Goal: Information Seeking & Learning: Check status

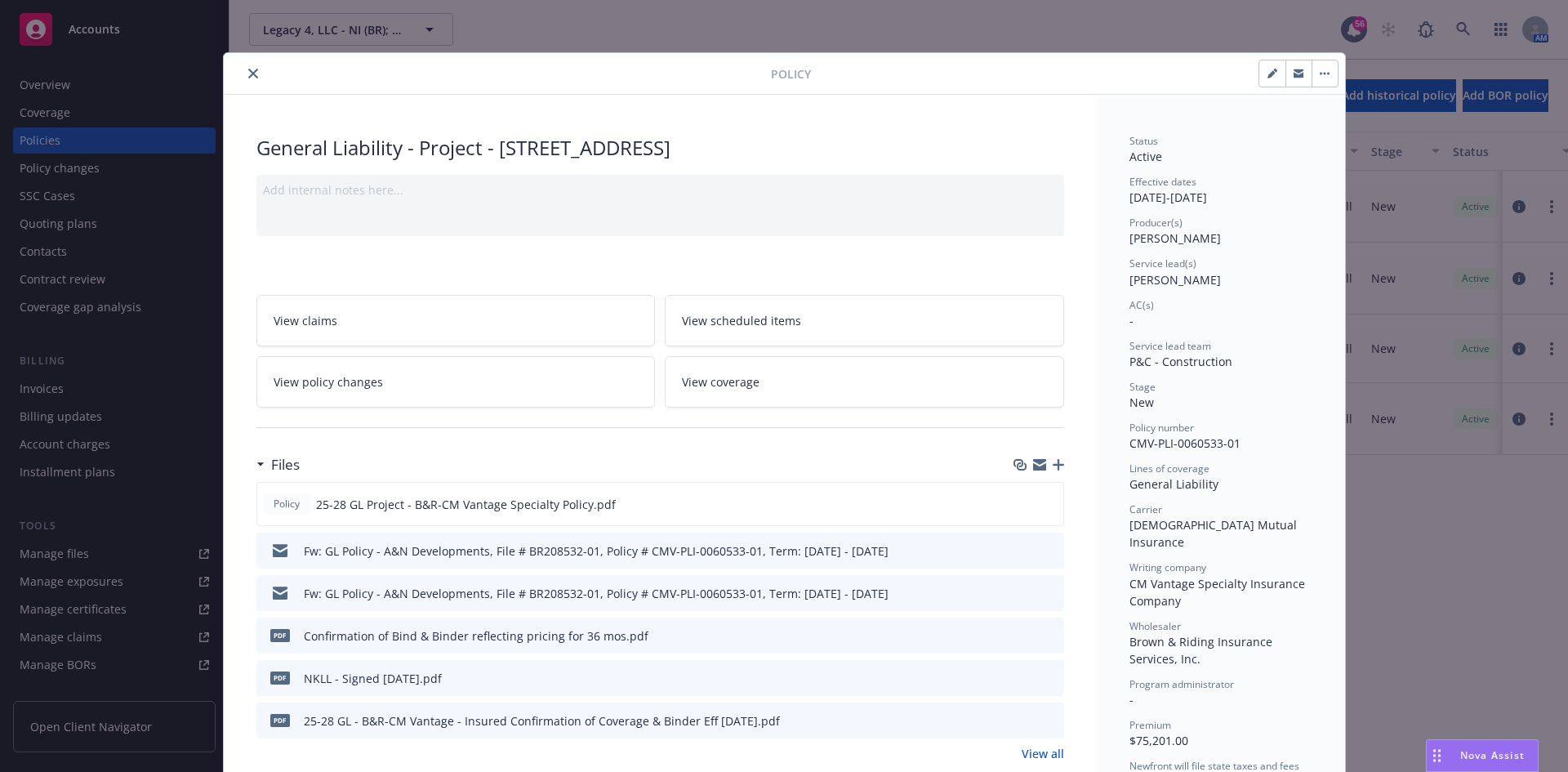
click at [244, 79] on button "close" at bounding box center [253, 73] width 19 height 19
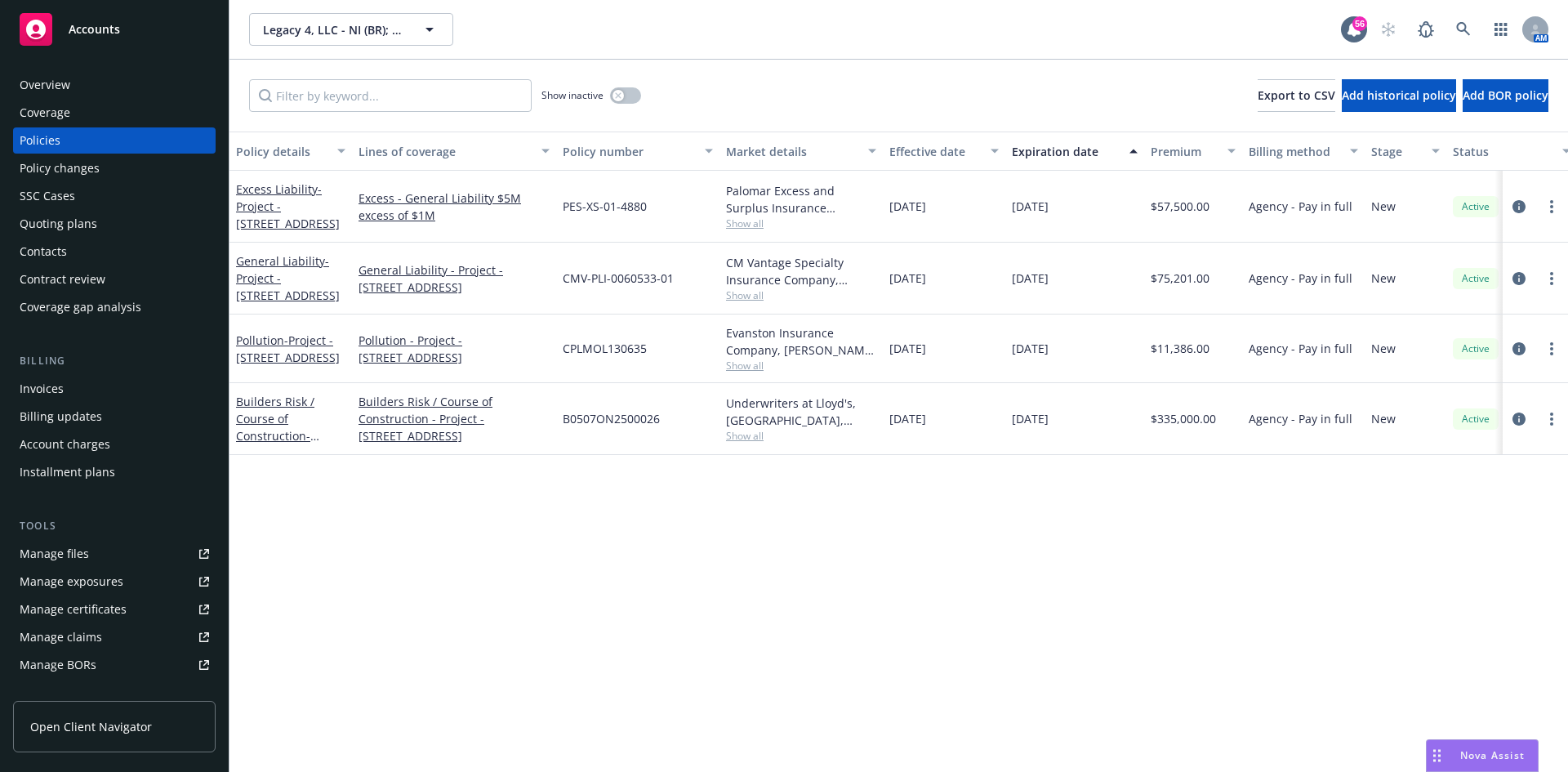
click at [785, 583] on div "Policy details Lines of coverage Policy number Market details Effective date Ex…" at bounding box center [898, 451] width 1339 height 641
